Goal: Find specific page/section: Find specific page/section

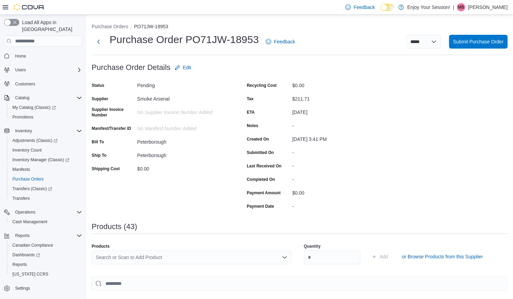
click at [30, 51] on span "Home" at bounding box center [47, 55] width 70 height 9
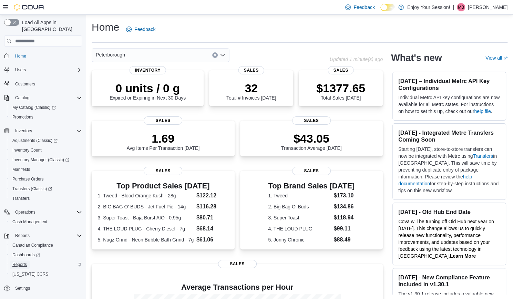
click at [23, 262] on span "Reports" at bounding box center [19, 265] width 14 height 6
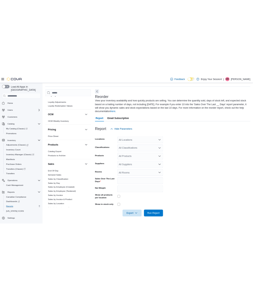
scroll to position [319, 0]
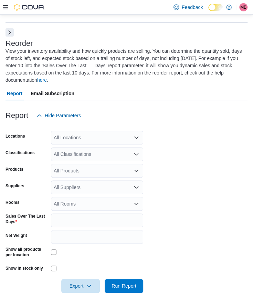
click at [4, 7] on icon at bounding box center [6, 7] width 6 height 4
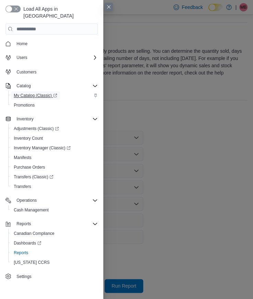
click at [40, 93] on span "My Catalog (Classic)" at bounding box center [35, 96] width 43 height 6
